Goal: Register for event/course

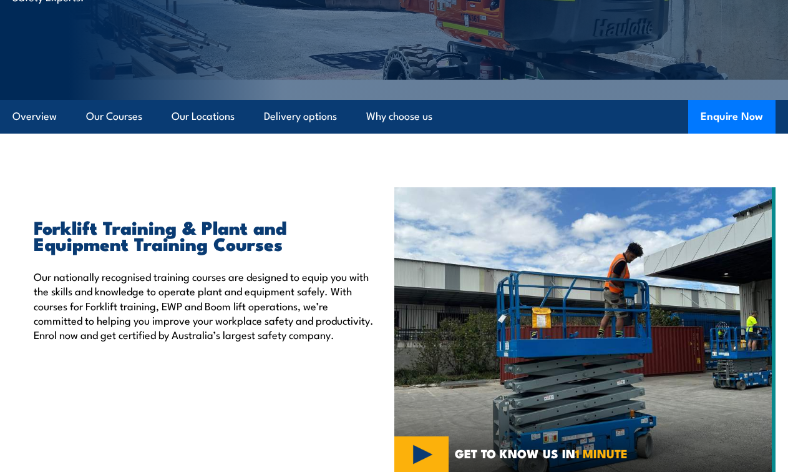
scroll to position [279, 0]
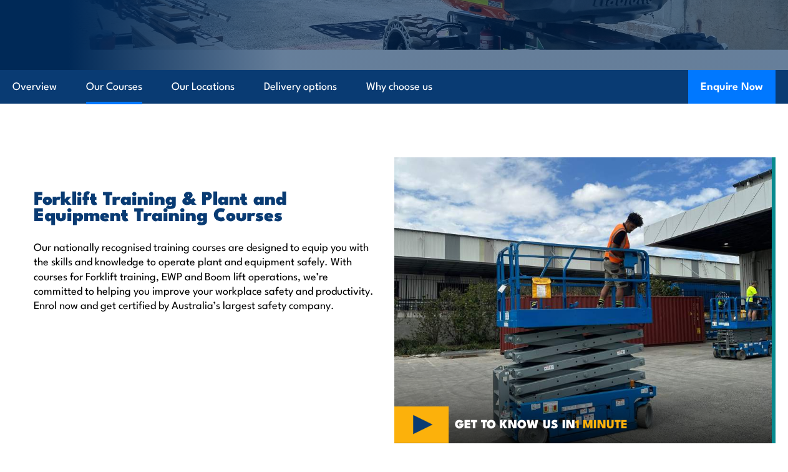
click at [120, 85] on link "Our Courses" at bounding box center [114, 86] width 56 height 33
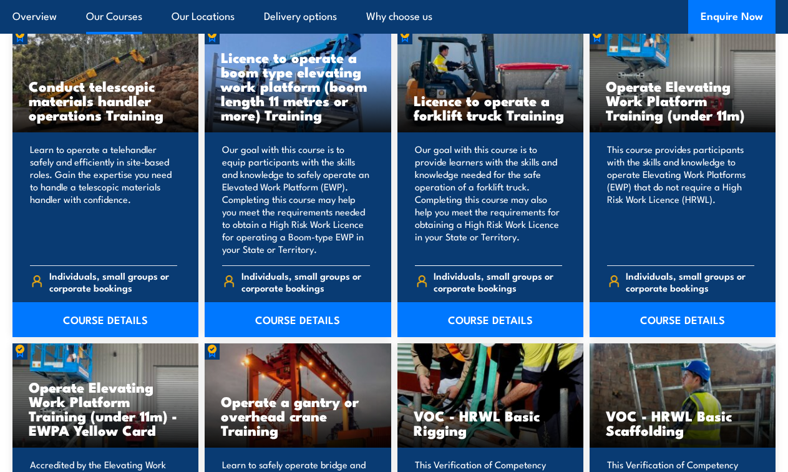
scroll to position [987, 0]
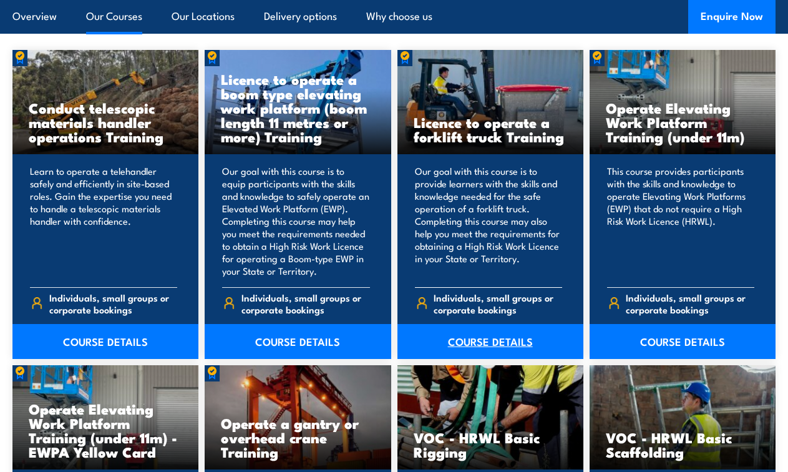
click at [499, 334] on link "COURSE DETAILS" at bounding box center [490, 341] width 186 height 35
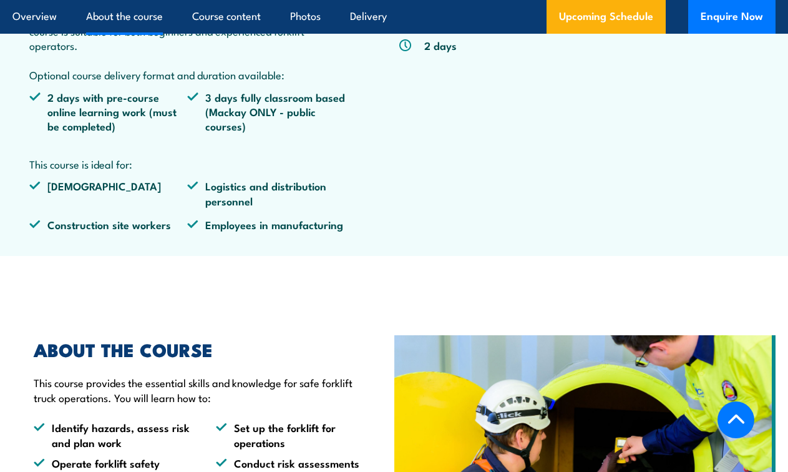
scroll to position [811, 0]
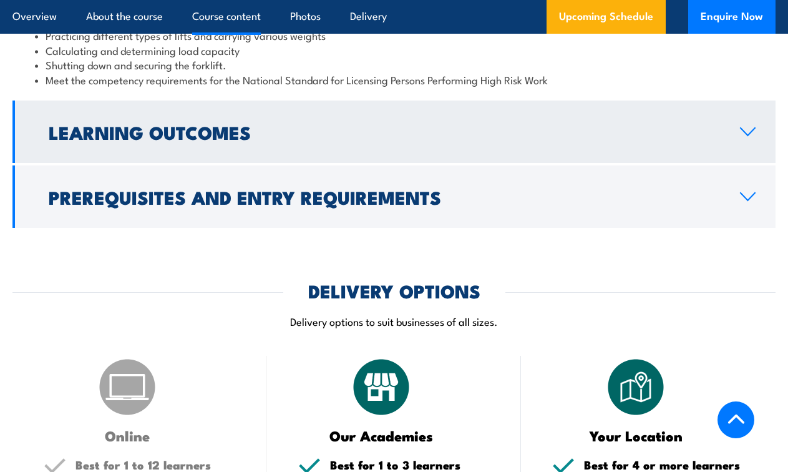
click at [440, 125] on h2 "Learning Outcomes" at bounding box center [384, 132] width 671 height 16
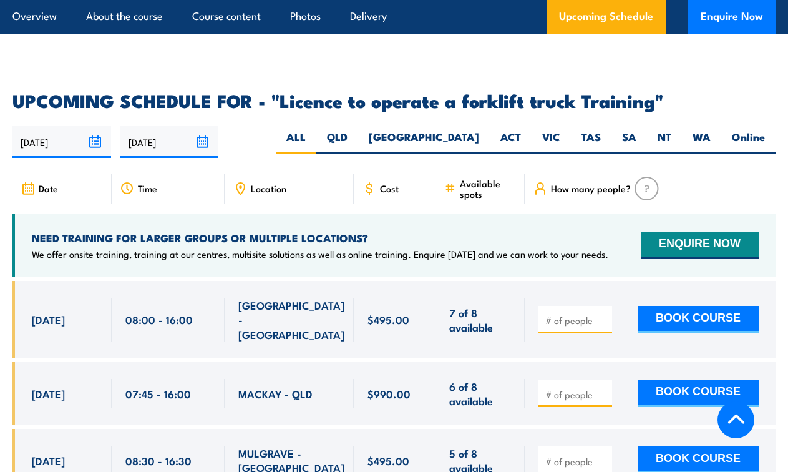
scroll to position [1937, 0]
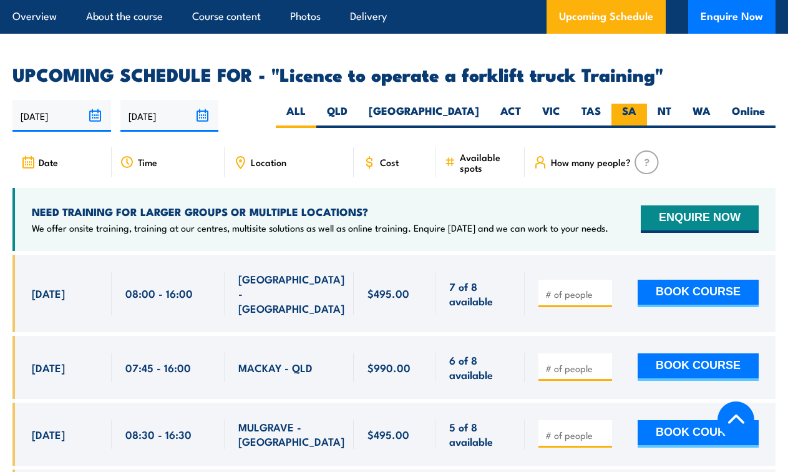
click at [621, 104] on label "SA" at bounding box center [629, 116] width 36 height 24
click at [636, 104] on input "SA" at bounding box center [640, 108] width 8 height 8
radio input "true"
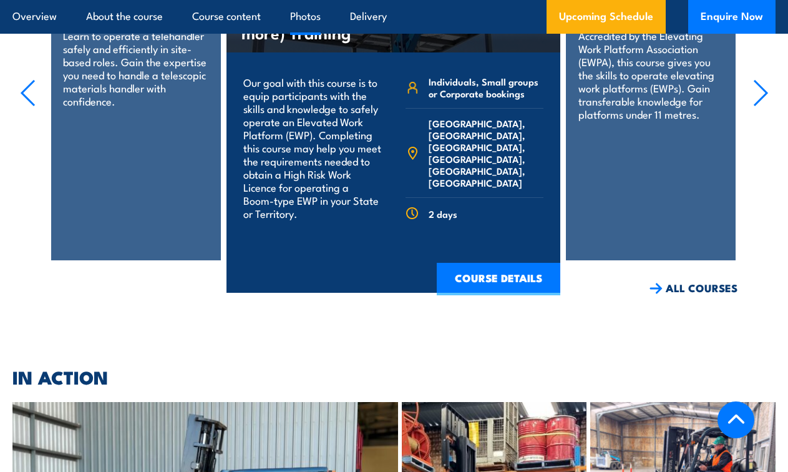
scroll to position [3247, 0]
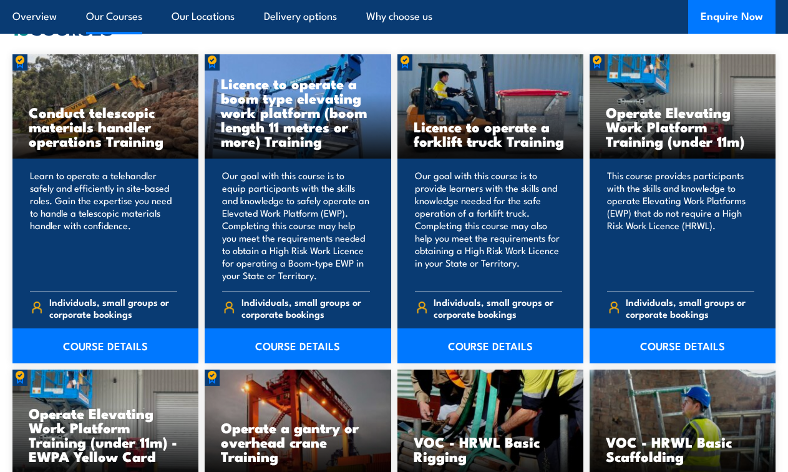
scroll to position [905, 0]
